Goal: Find specific page/section: Find specific page/section

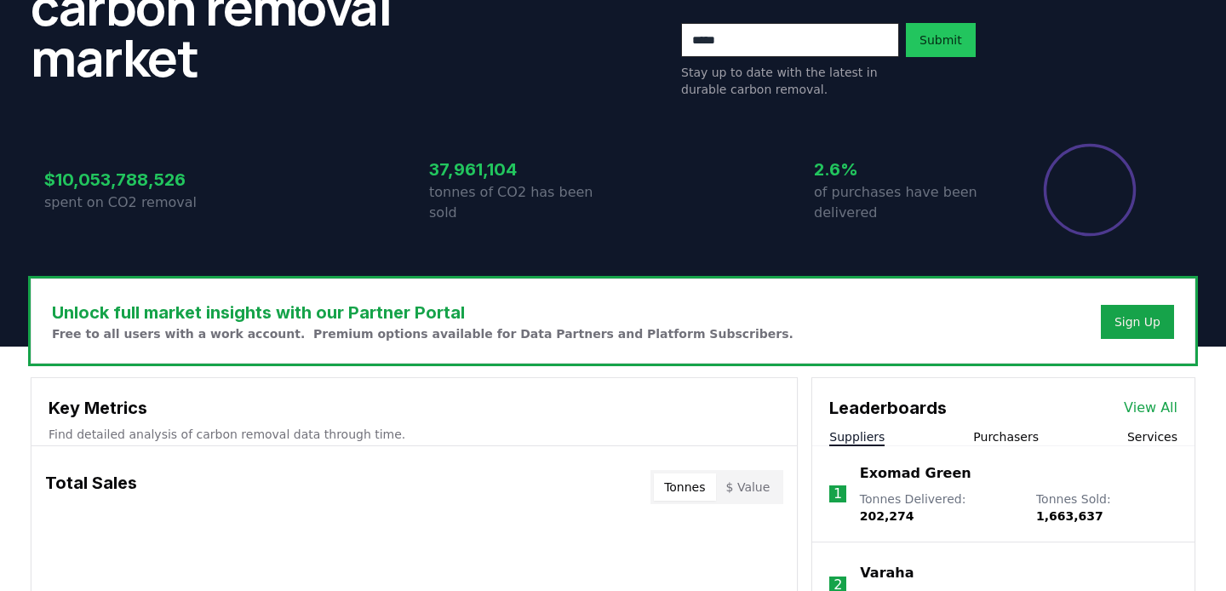
scroll to position [514, 0]
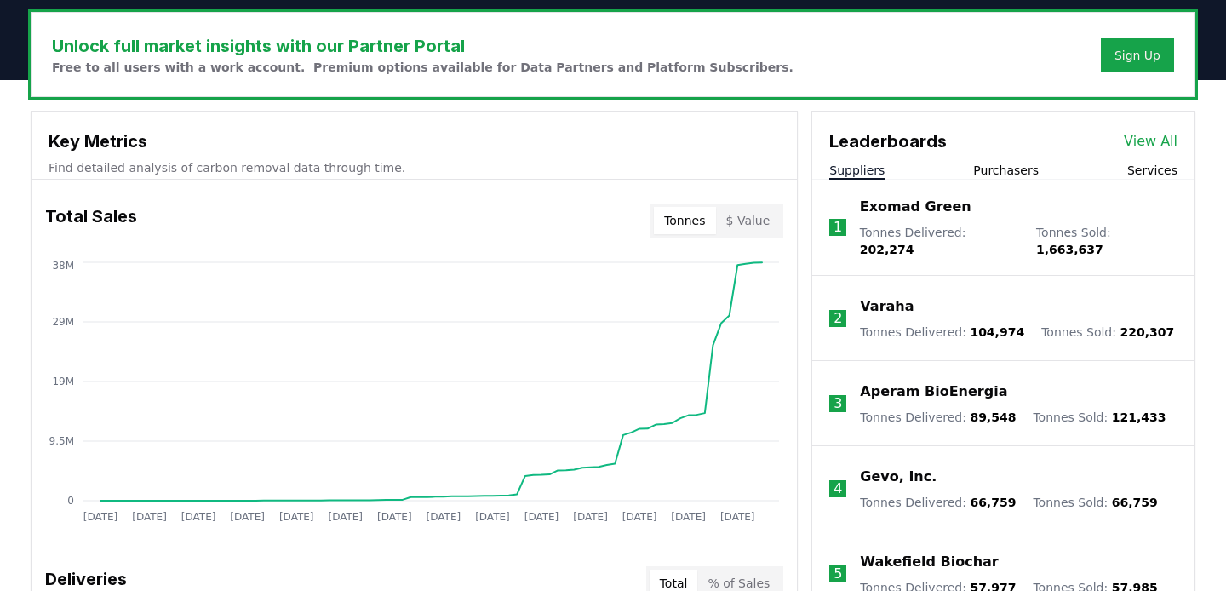
click at [688, 221] on button "Tonnes" at bounding box center [684, 220] width 61 height 27
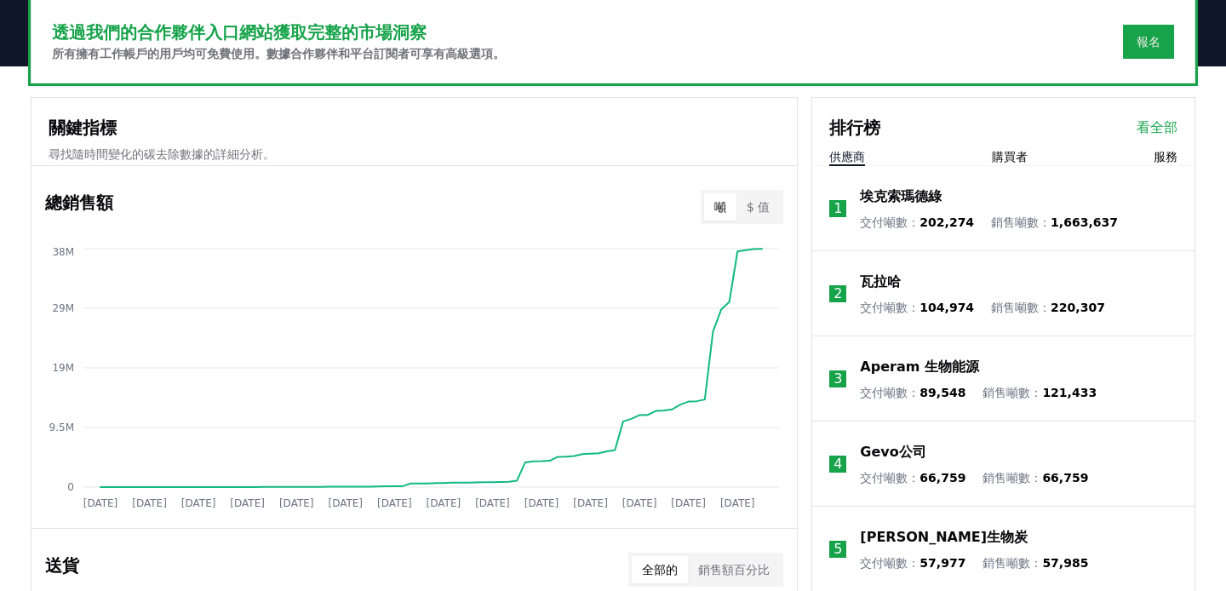
scroll to position [549, 0]
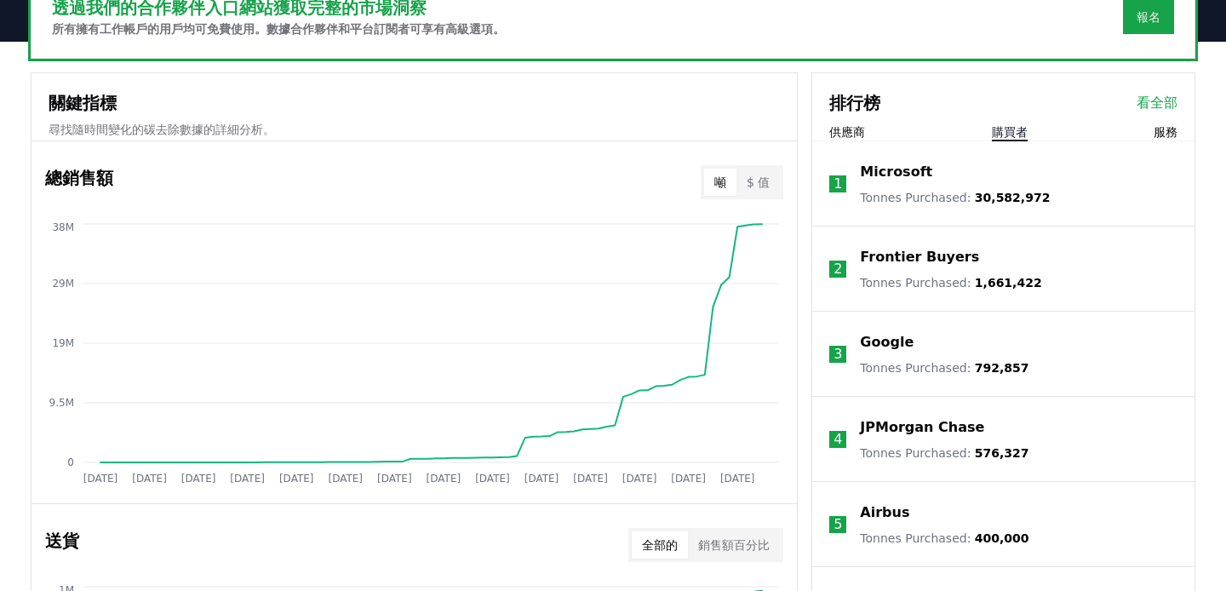
click at [1009, 128] on font "購買者" at bounding box center [1010, 132] width 36 height 14
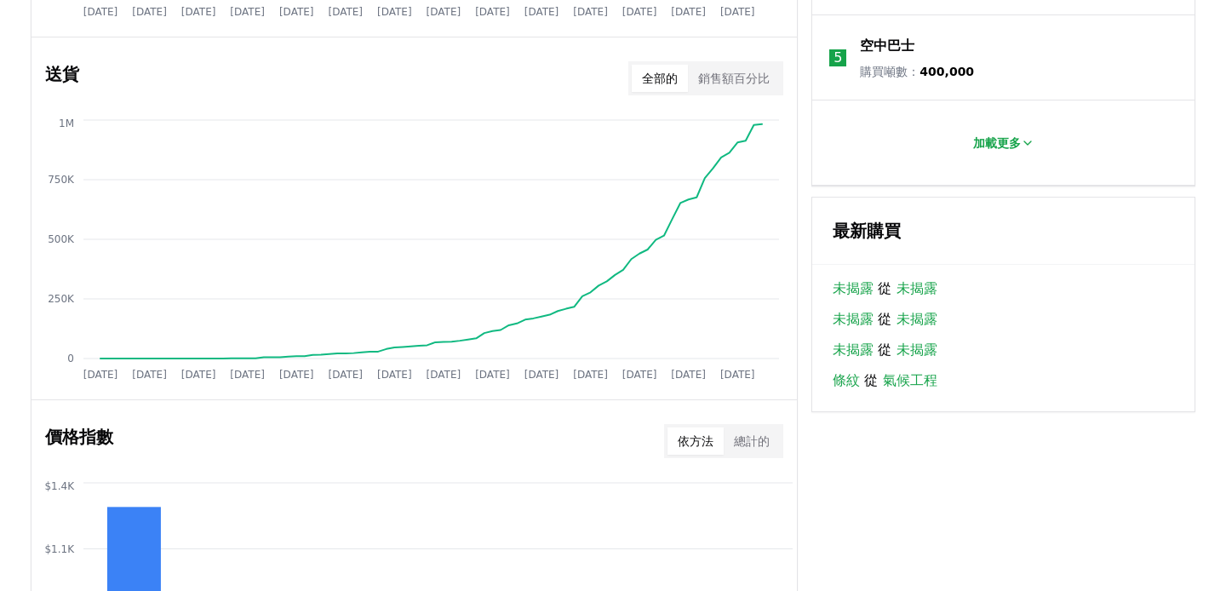
scroll to position [1013, 0]
